Goal: Task Accomplishment & Management: Use online tool/utility

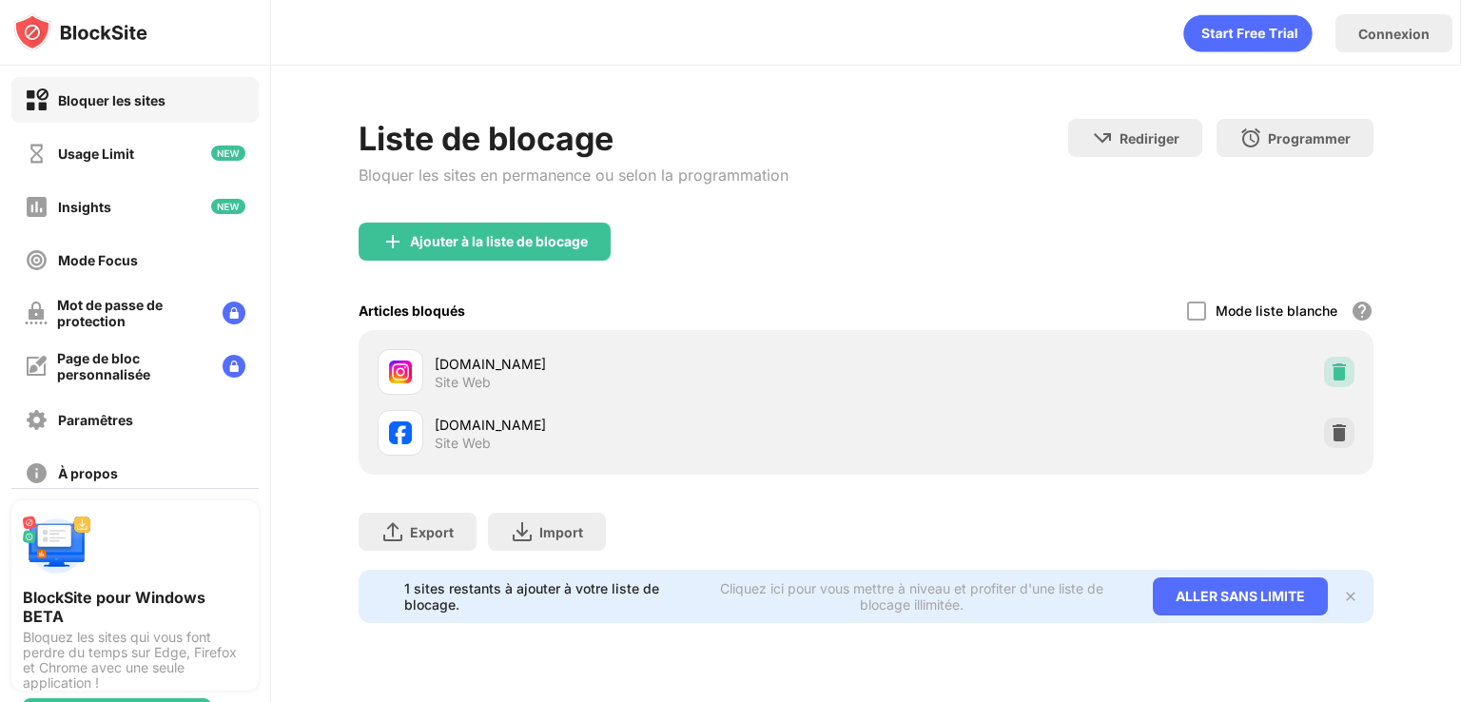
click at [1330, 365] on img at bounding box center [1339, 371] width 19 height 19
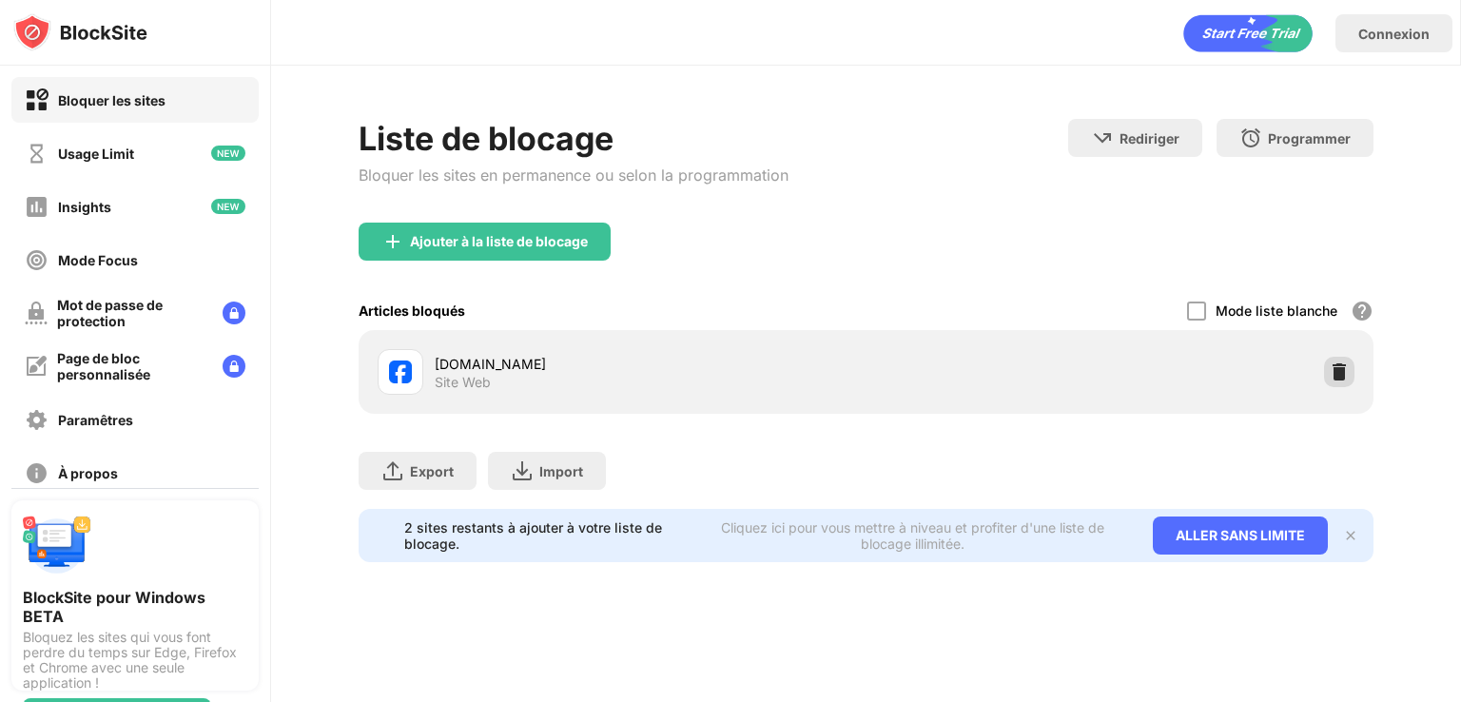
click at [1330, 362] on img at bounding box center [1339, 371] width 19 height 19
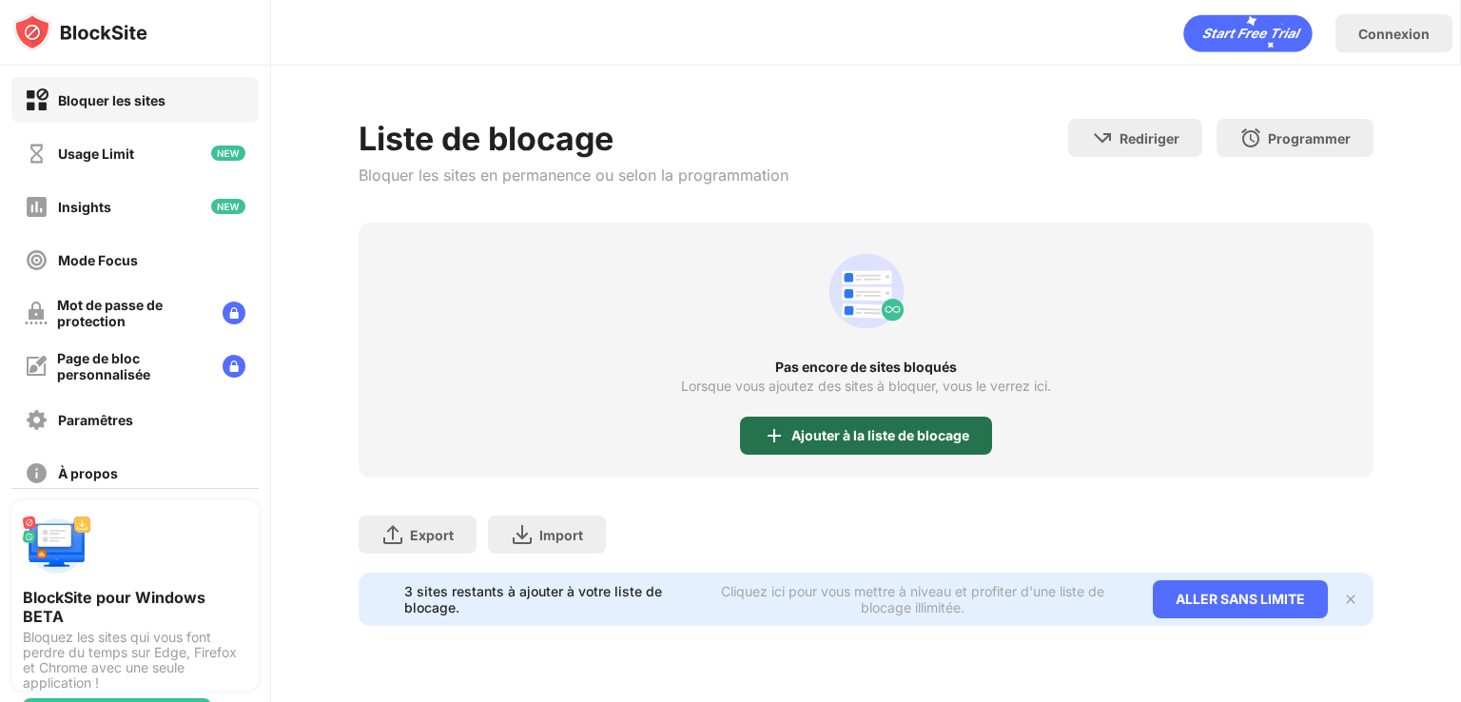
click at [900, 434] on div "Ajouter à la liste de blocage" at bounding box center [880, 435] width 178 height 15
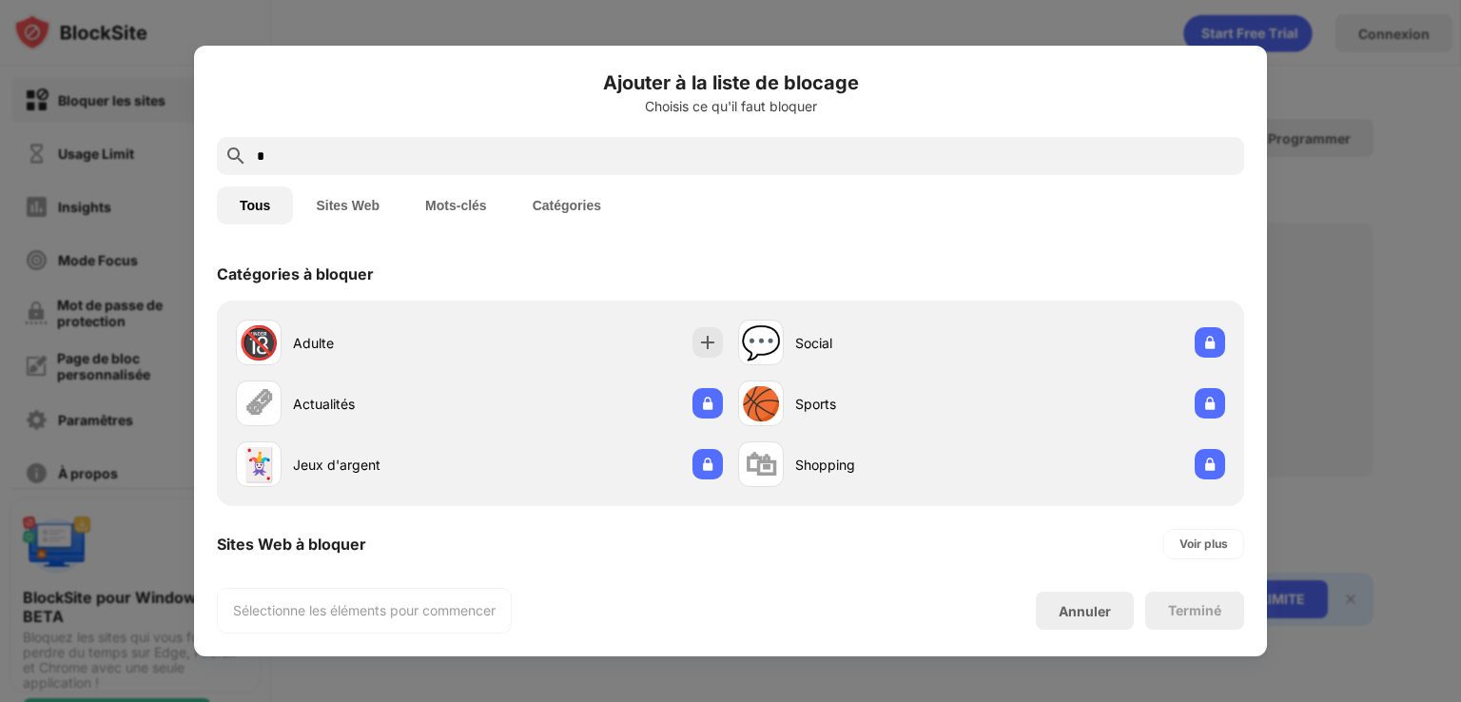
click at [876, 160] on input "*" at bounding box center [746, 156] width 982 height 23
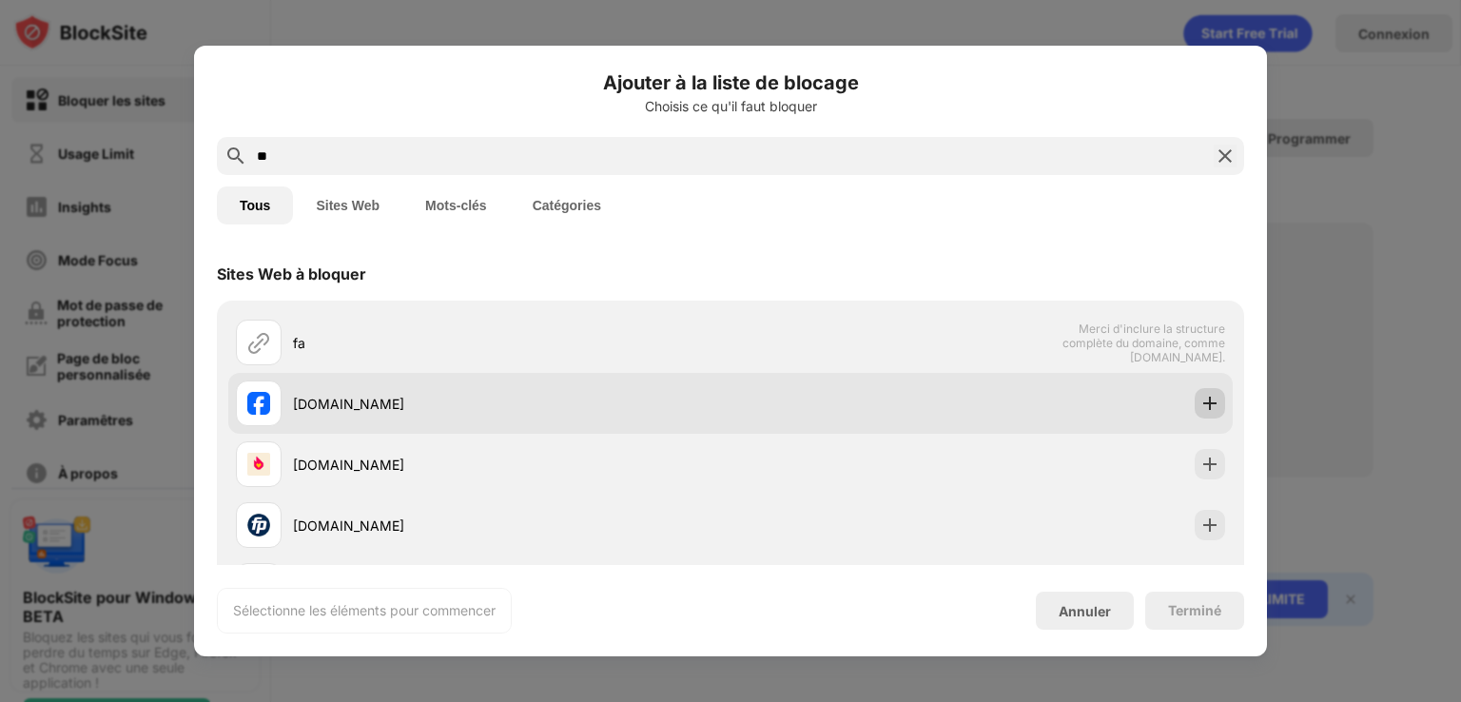
type input "**"
click at [1195, 400] on div at bounding box center [1210, 403] width 30 height 30
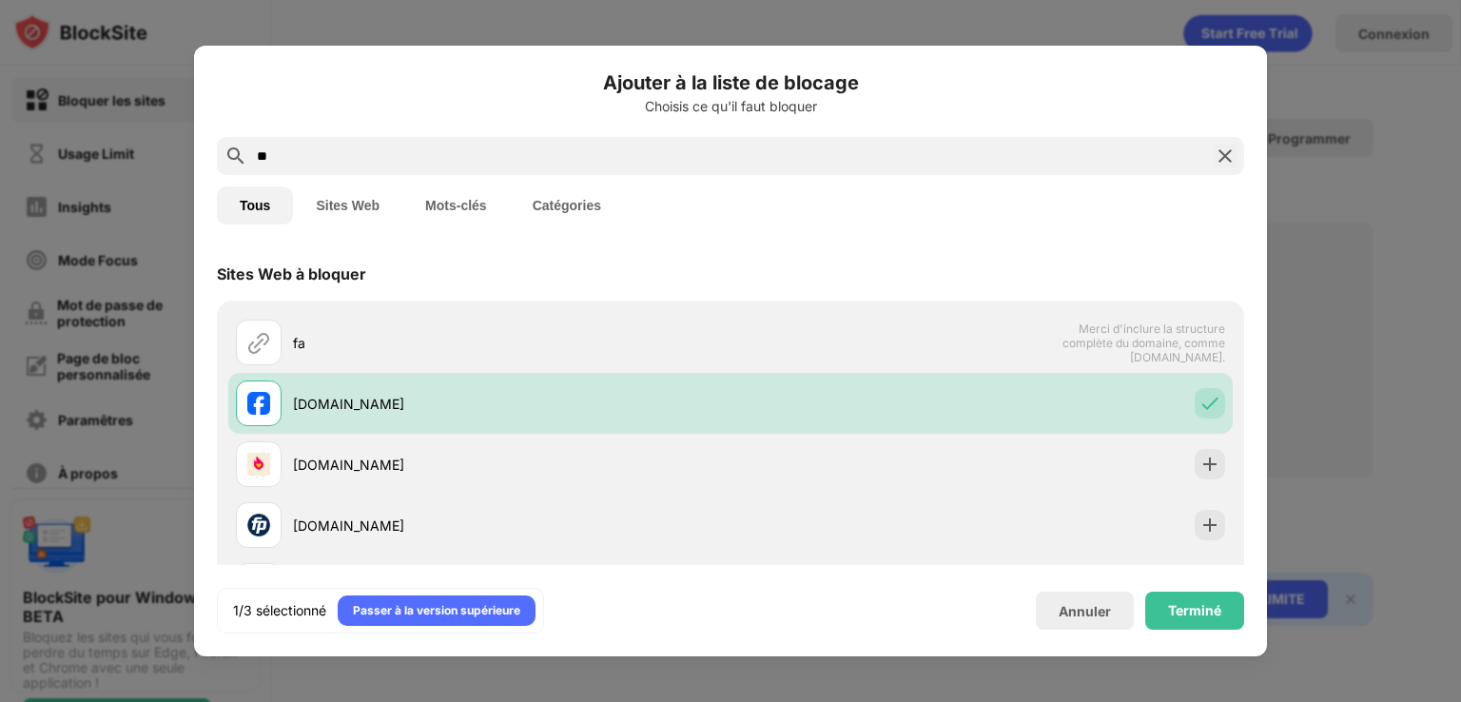
click at [1231, 161] on img at bounding box center [1225, 156] width 23 height 23
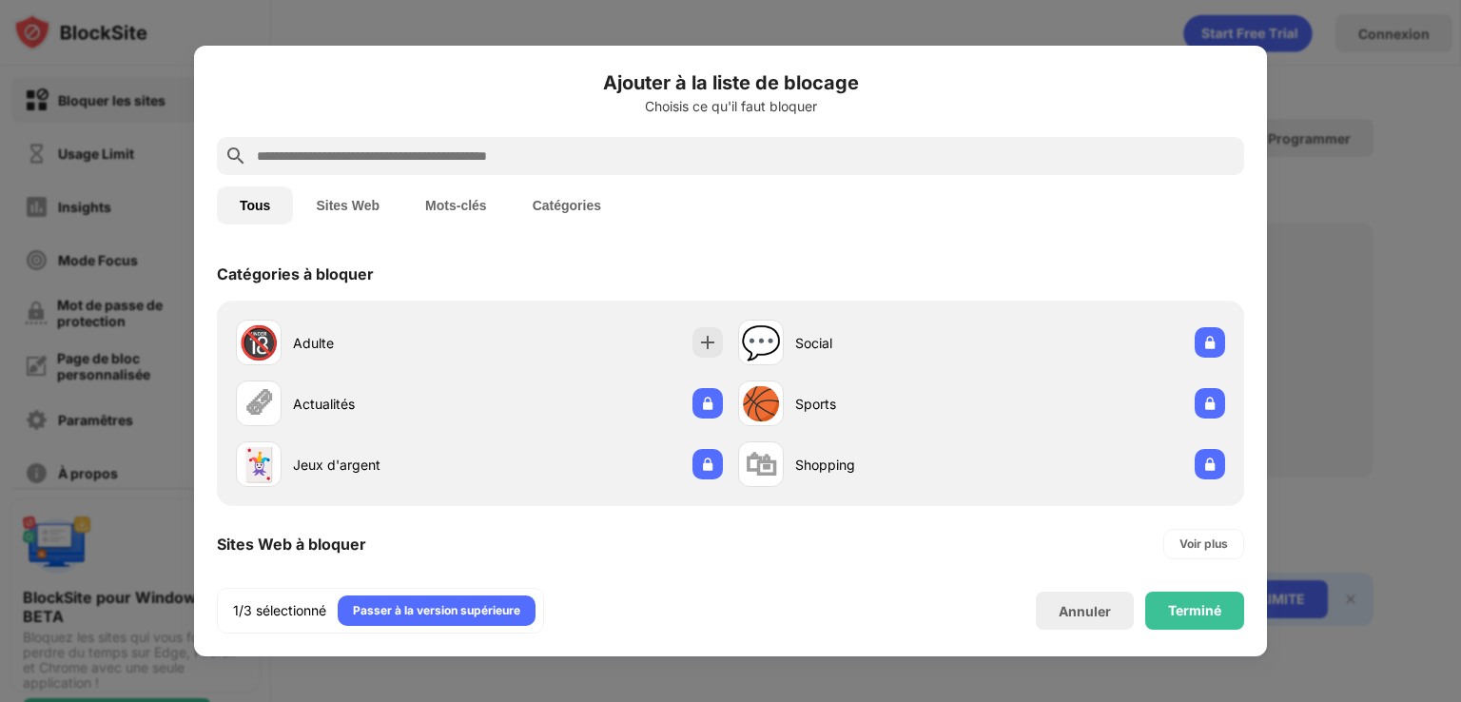
click at [1183, 163] on input "text" at bounding box center [746, 156] width 982 height 23
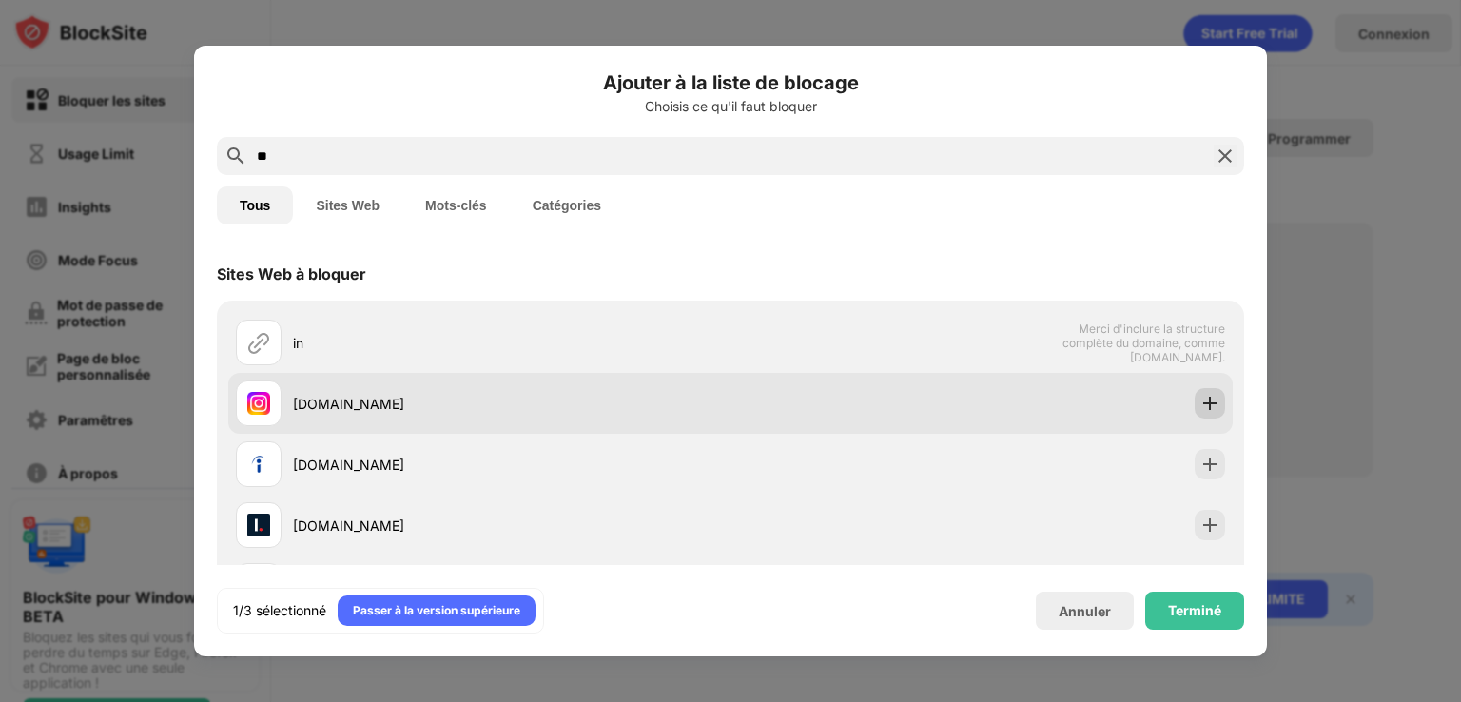
type input "**"
click at [1195, 413] on div at bounding box center [1210, 403] width 30 height 30
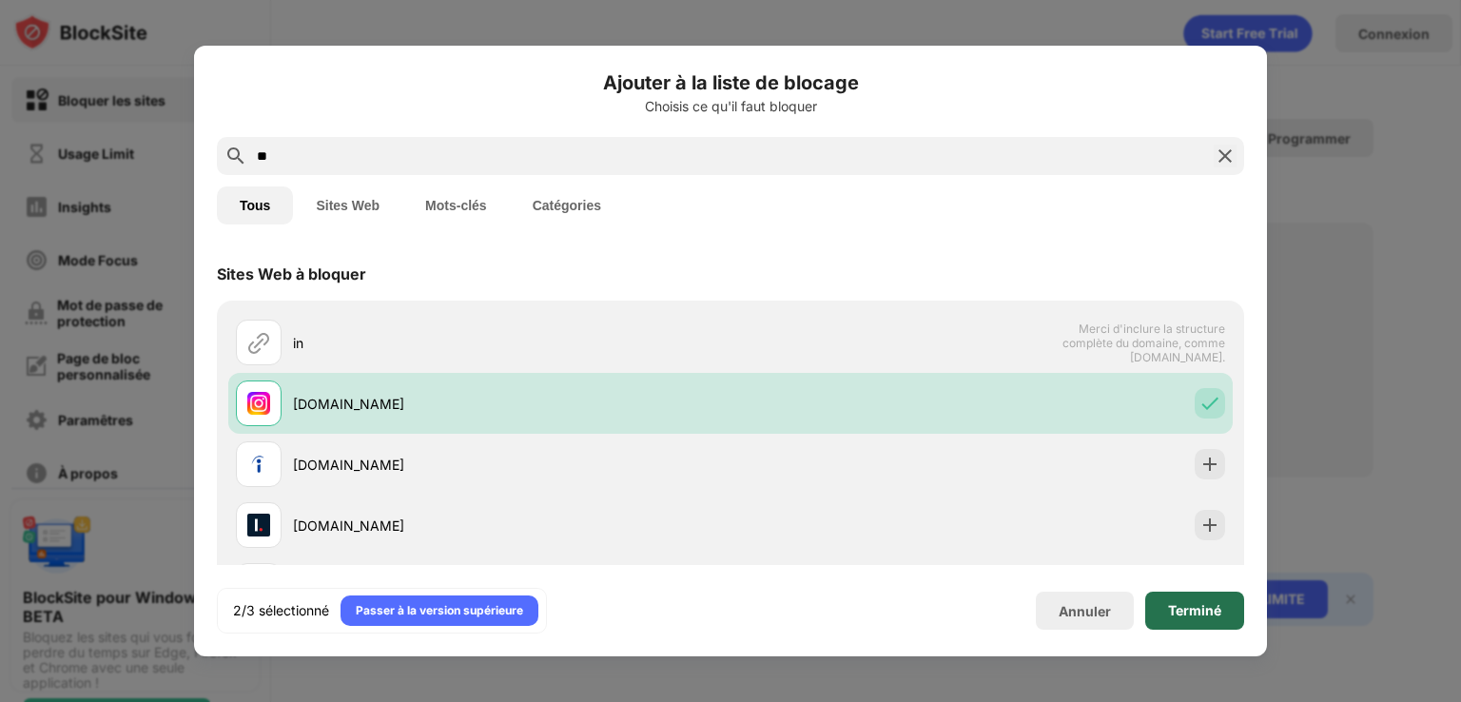
click at [1225, 613] on div "Terminé" at bounding box center [1194, 611] width 99 height 38
